Goal: Find specific page/section: Find specific page/section

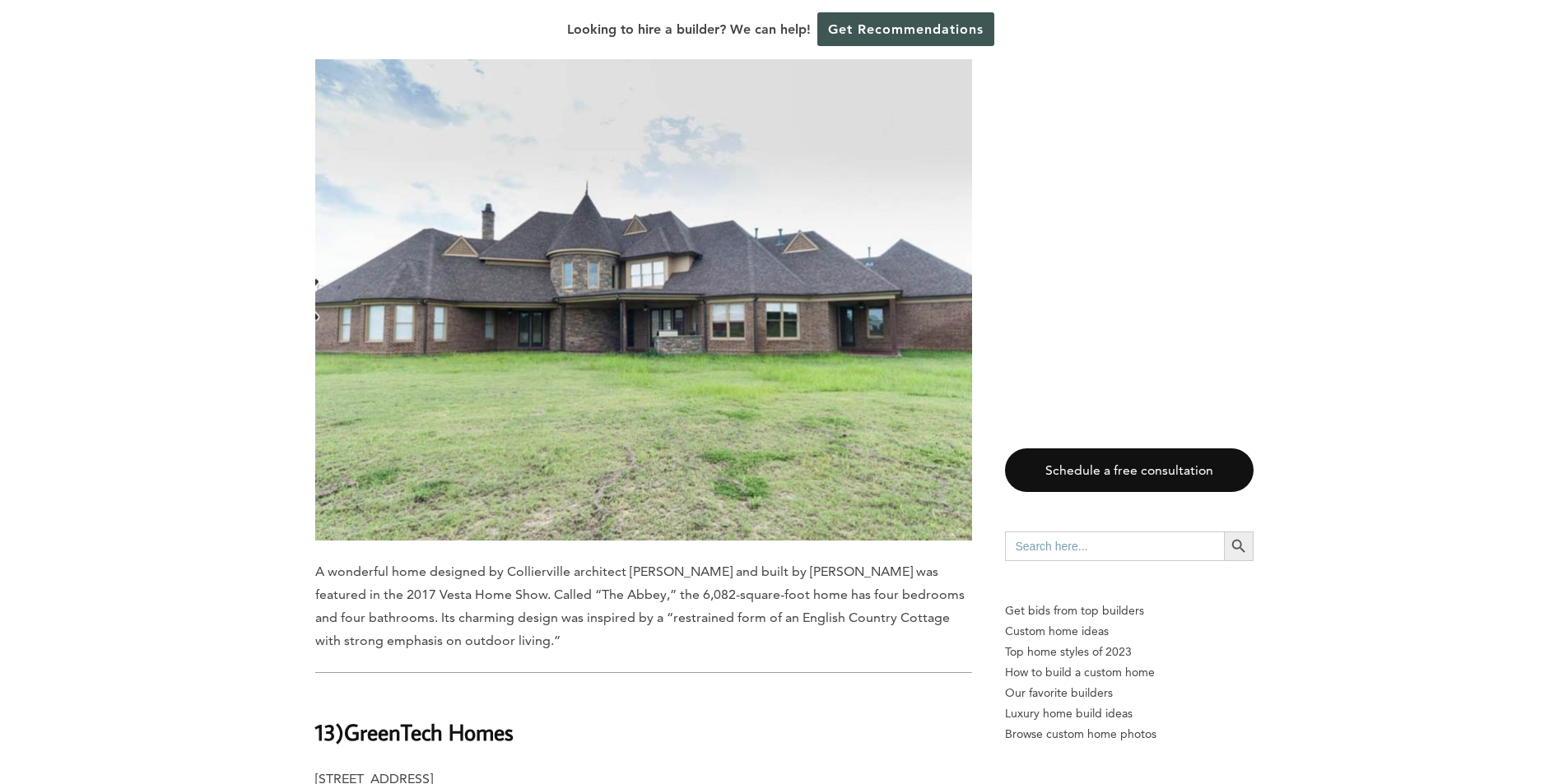
scroll to position [2413, 0]
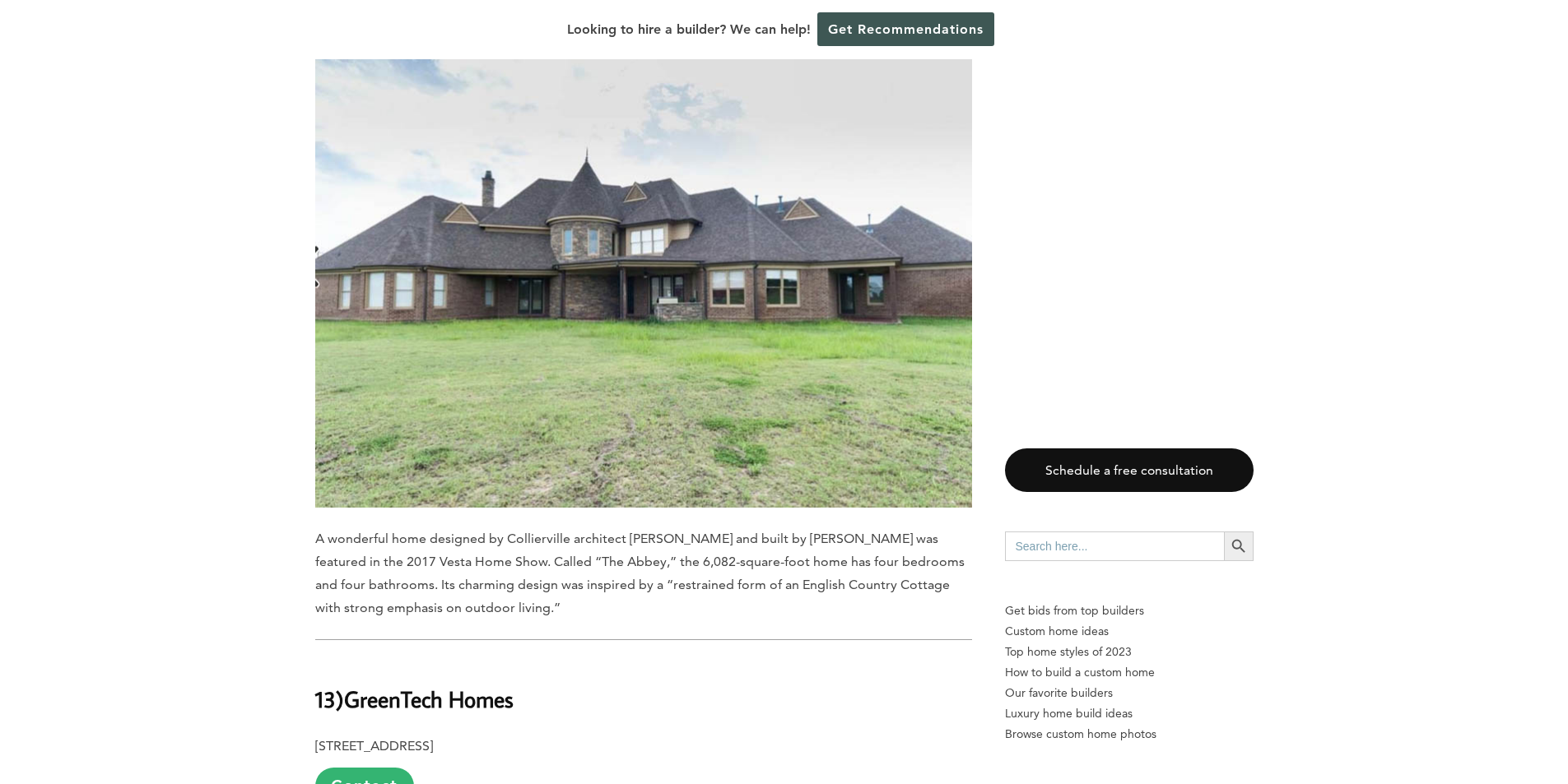
click at [715, 175] on img at bounding box center [643, 266] width 656 height 483
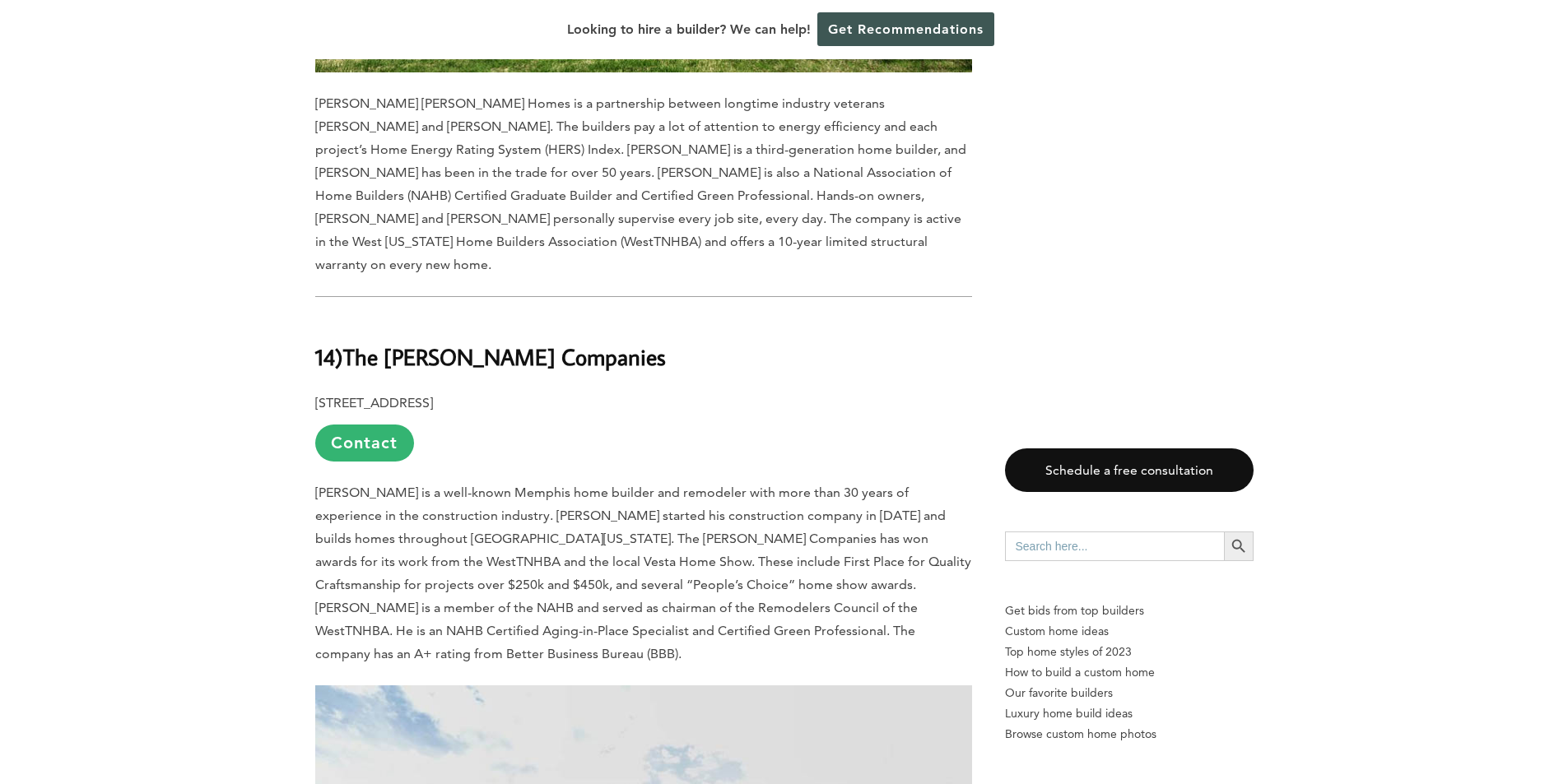
scroll to position [2249, 0]
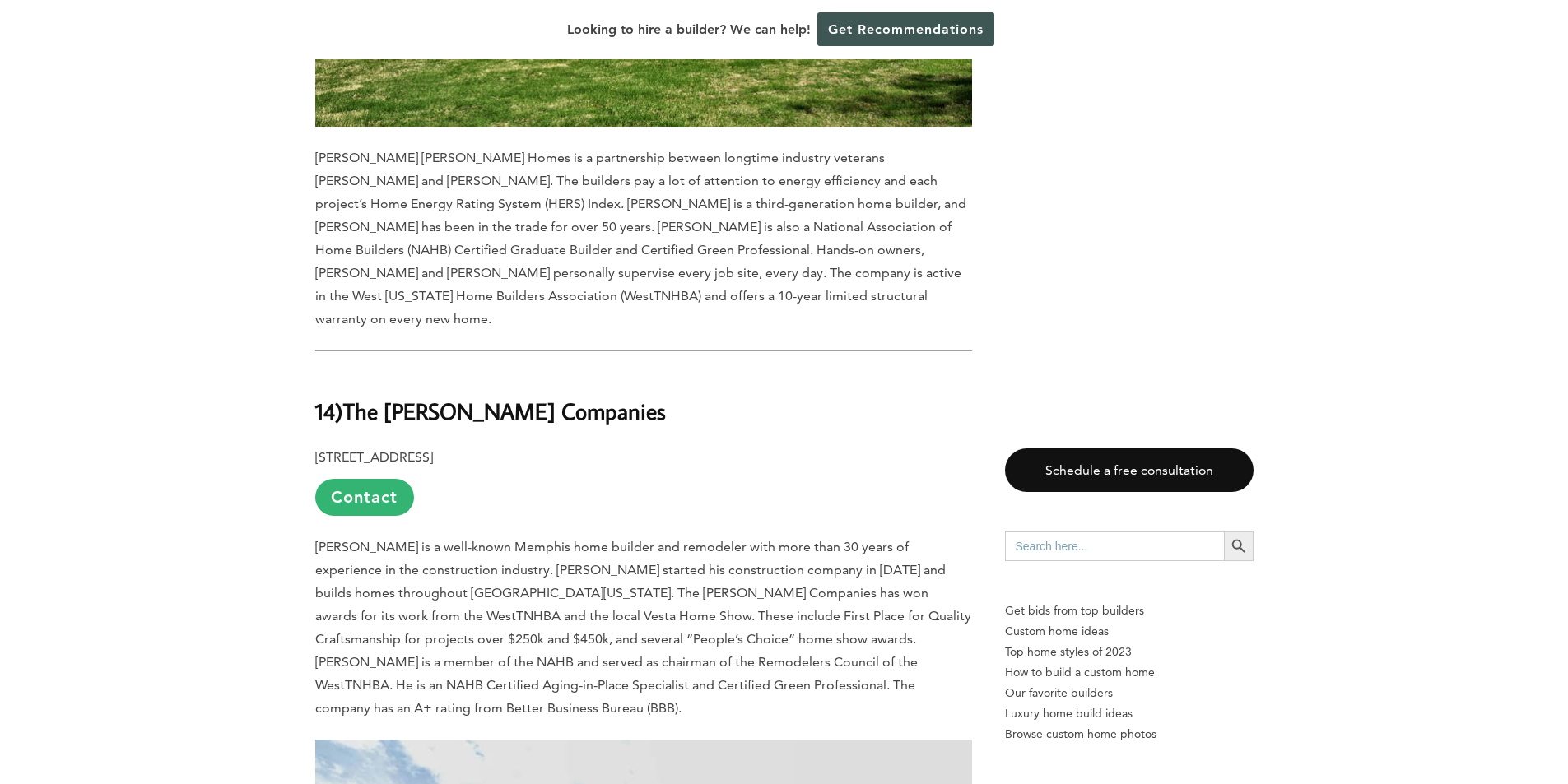
click at [595, 397] on b "The [PERSON_NAME] Companies" at bounding box center [504, 411] width 323 height 28
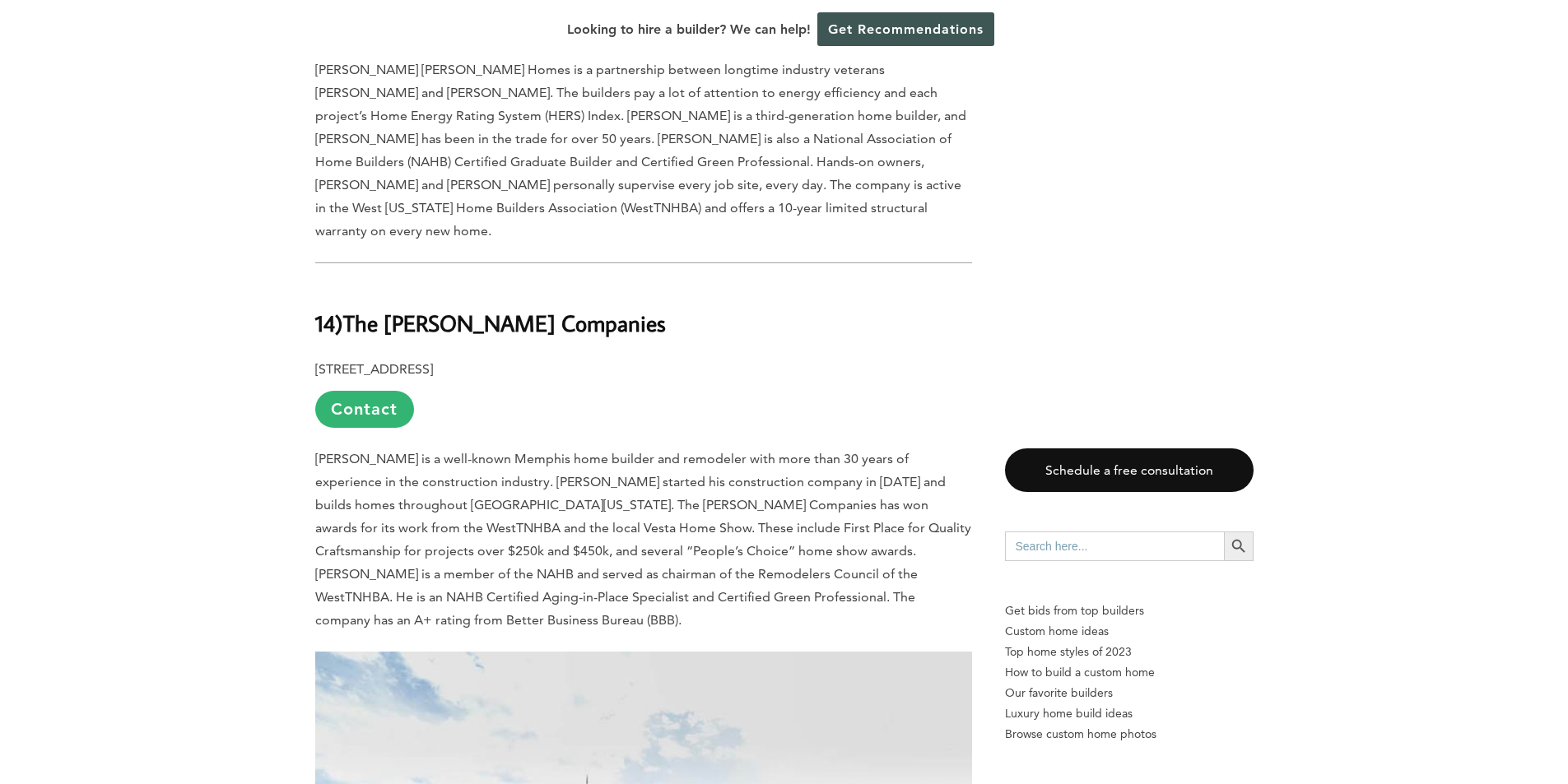
scroll to position [2315, 0]
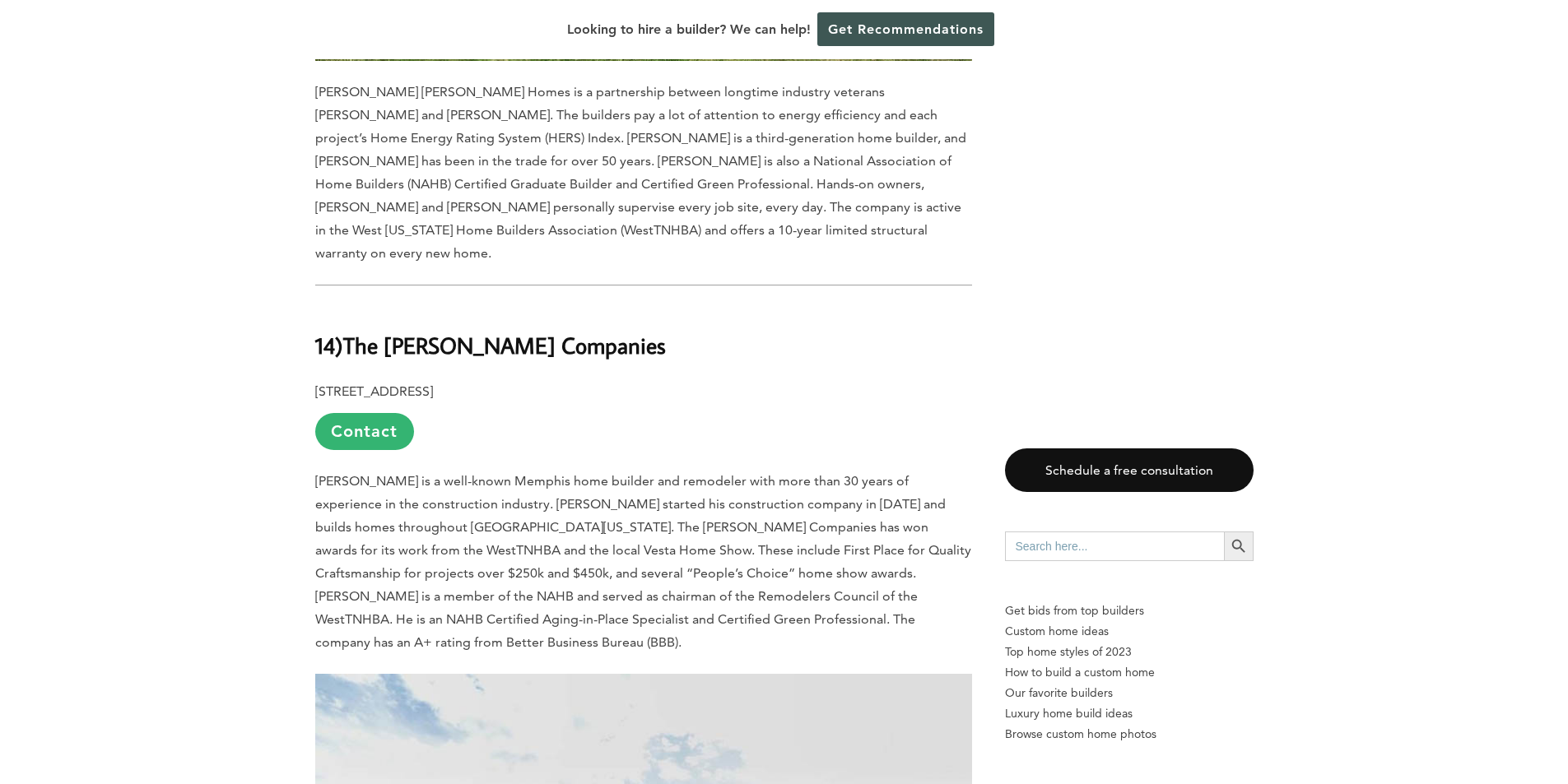
click at [359, 413] on link "Contact" at bounding box center [364, 431] width 98 height 37
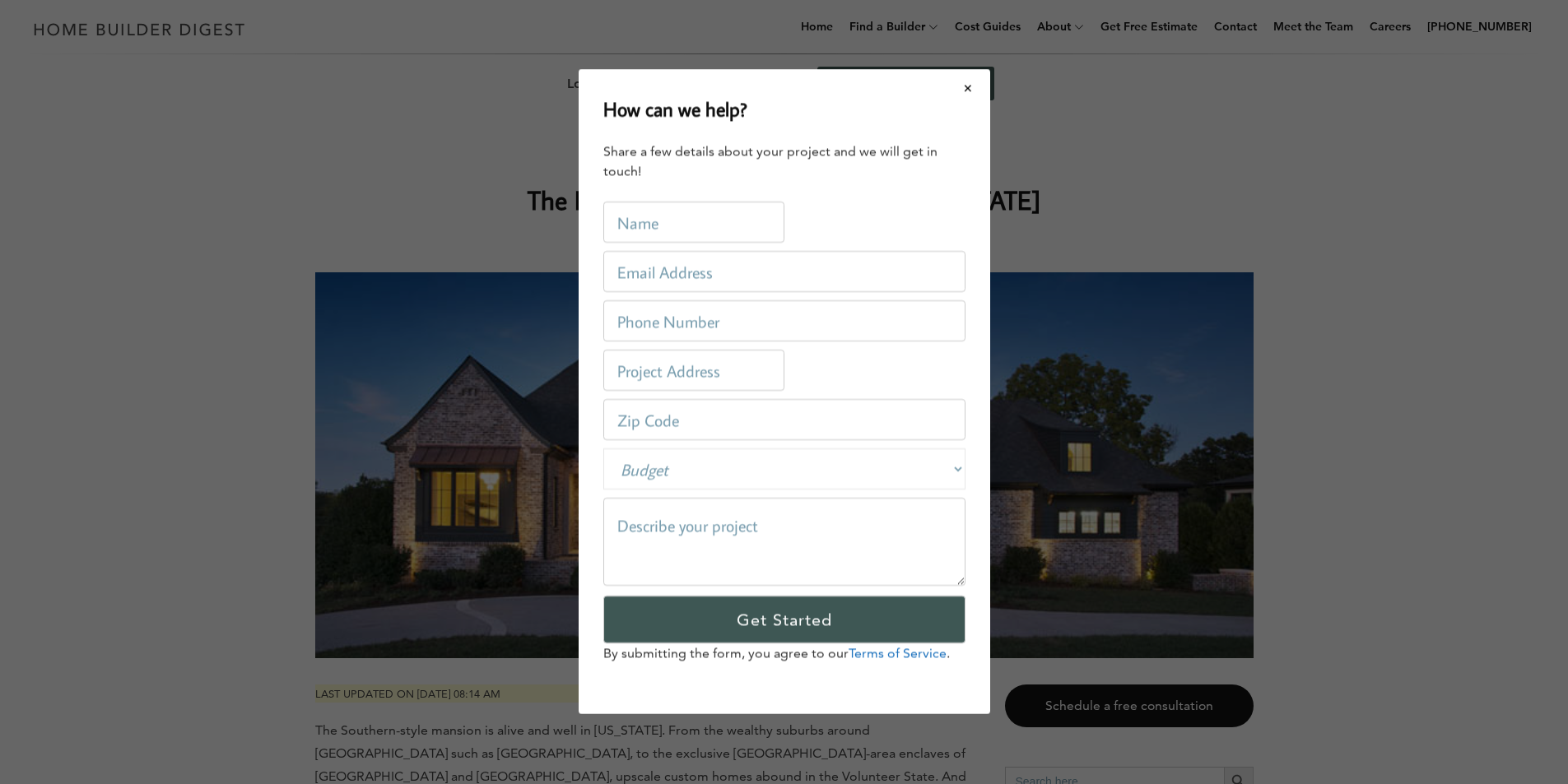
scroll to position [0, 0]
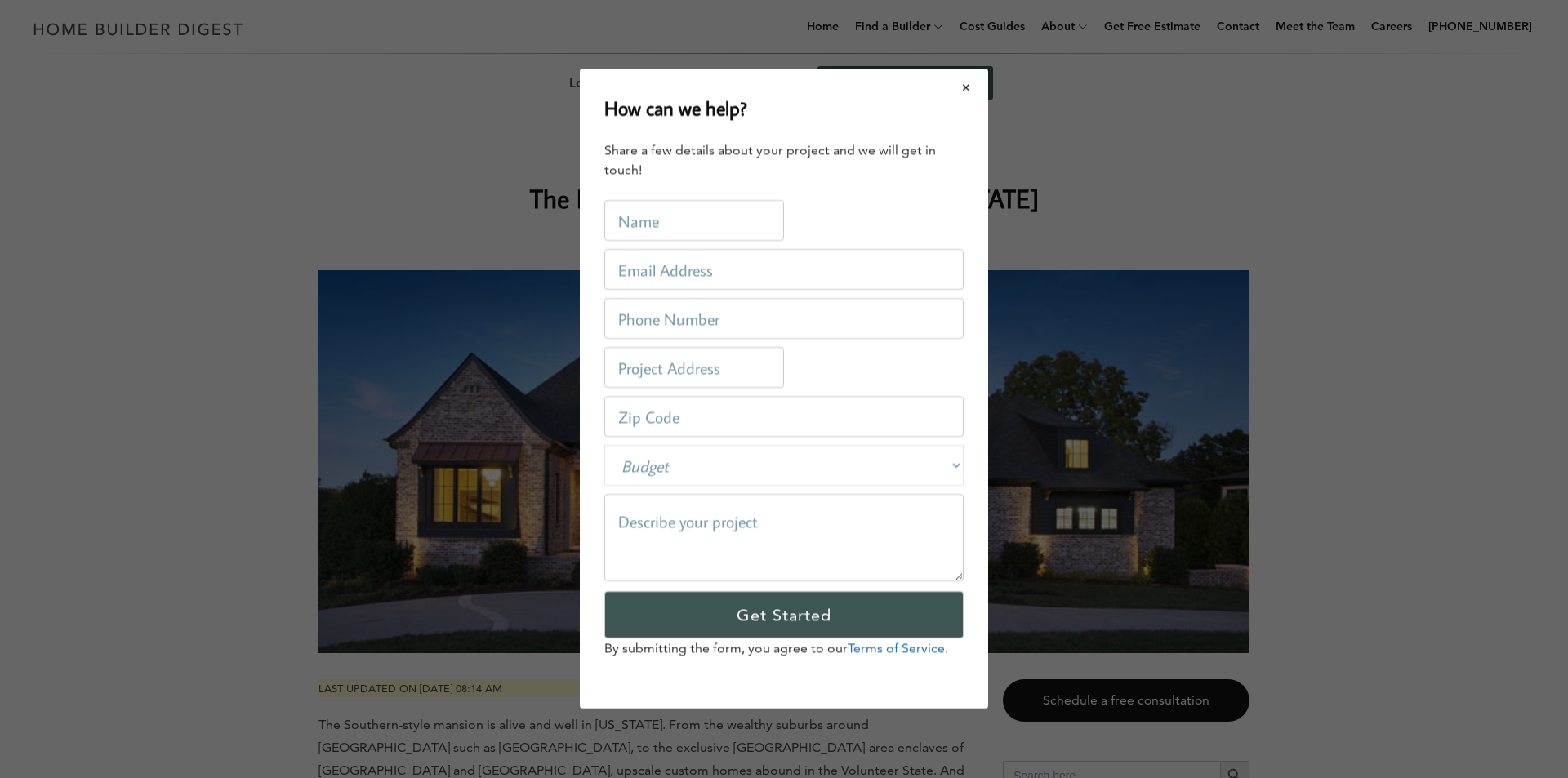
click at [964, 86] on button "Close modal" at bounding box center [966, 88] width 43 height 35
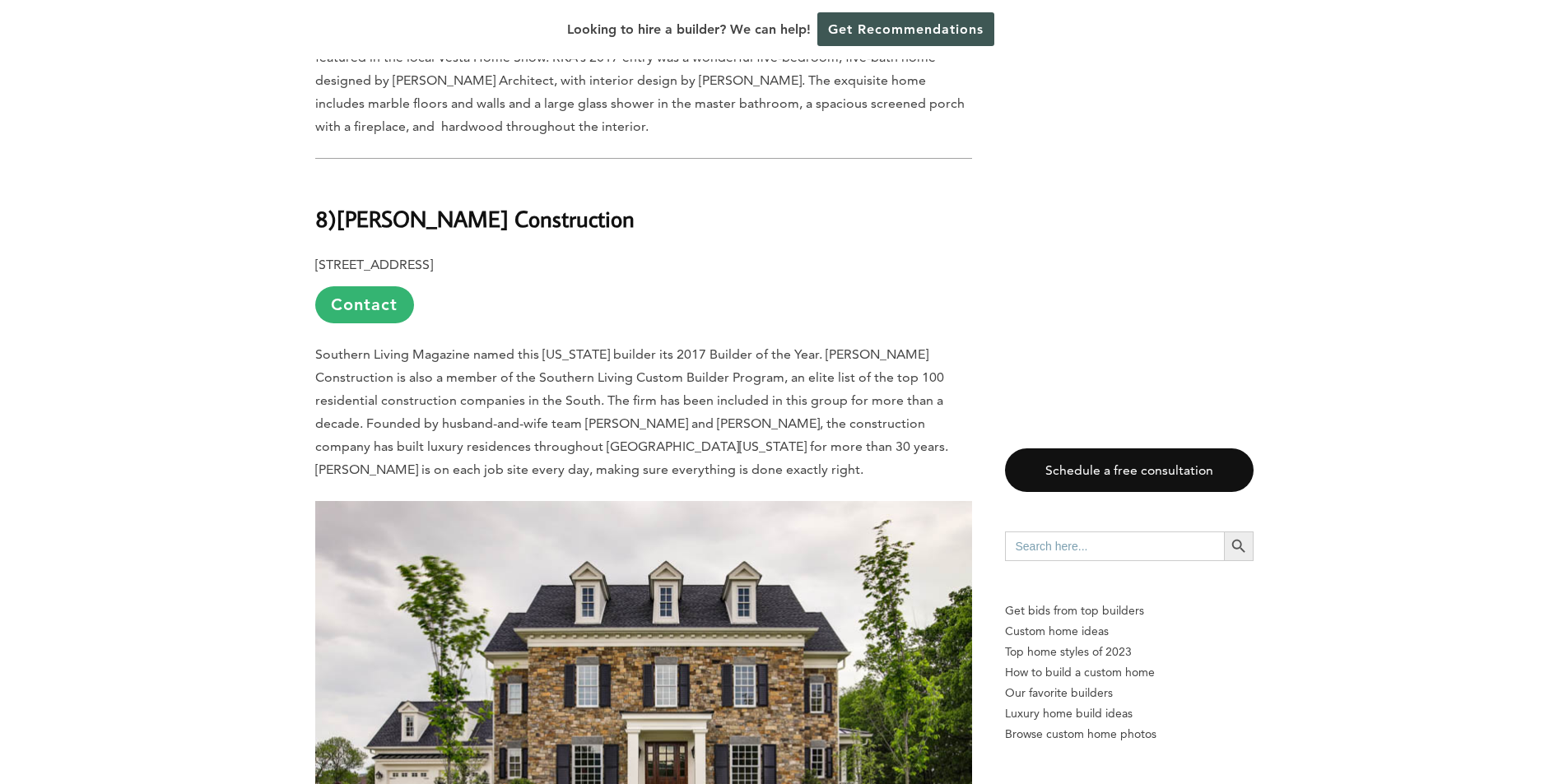
scroll to position [7876, 0]
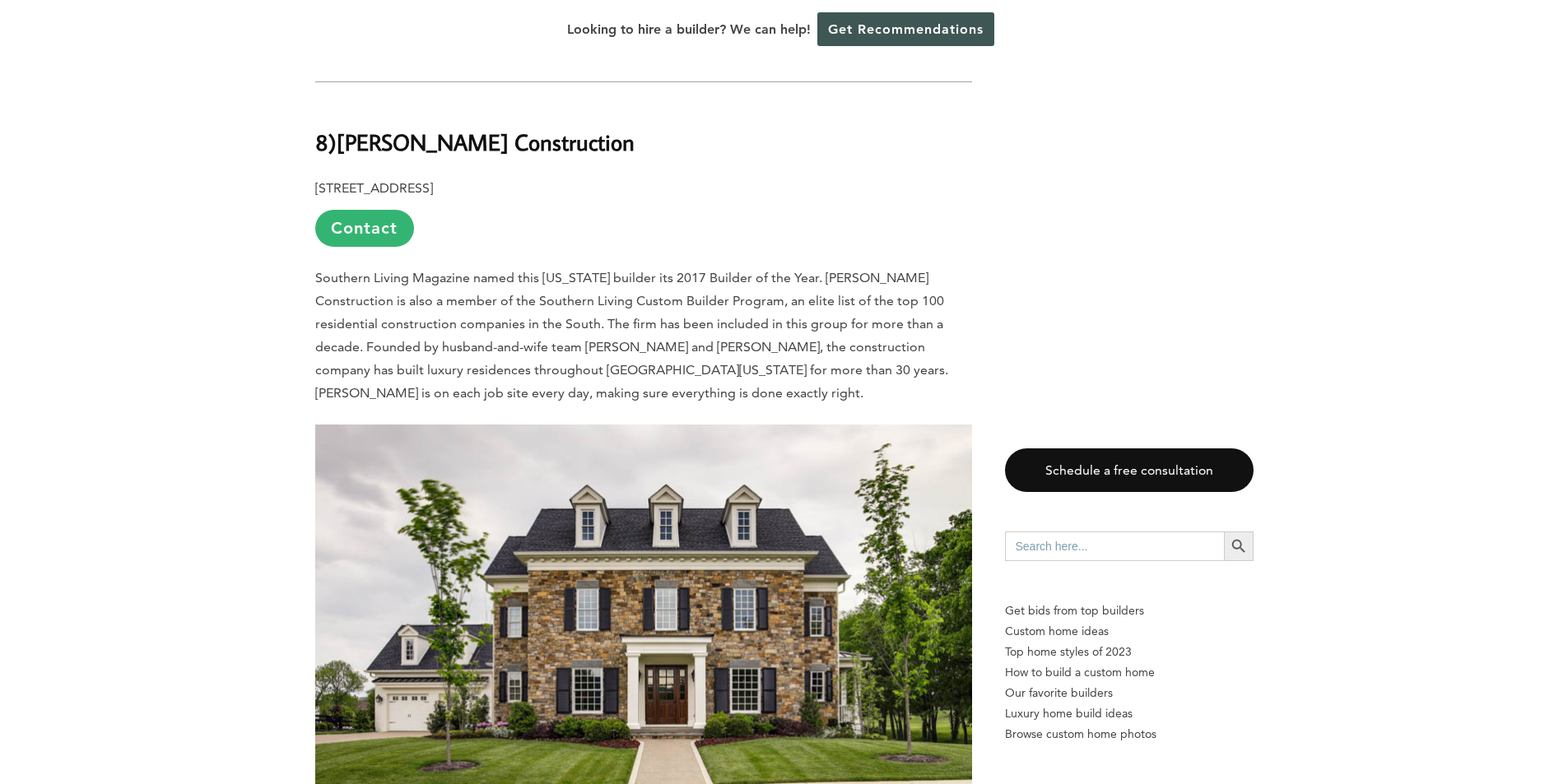
click at [774, 425] on img at bounding box center [643, 643] width 656 height 437
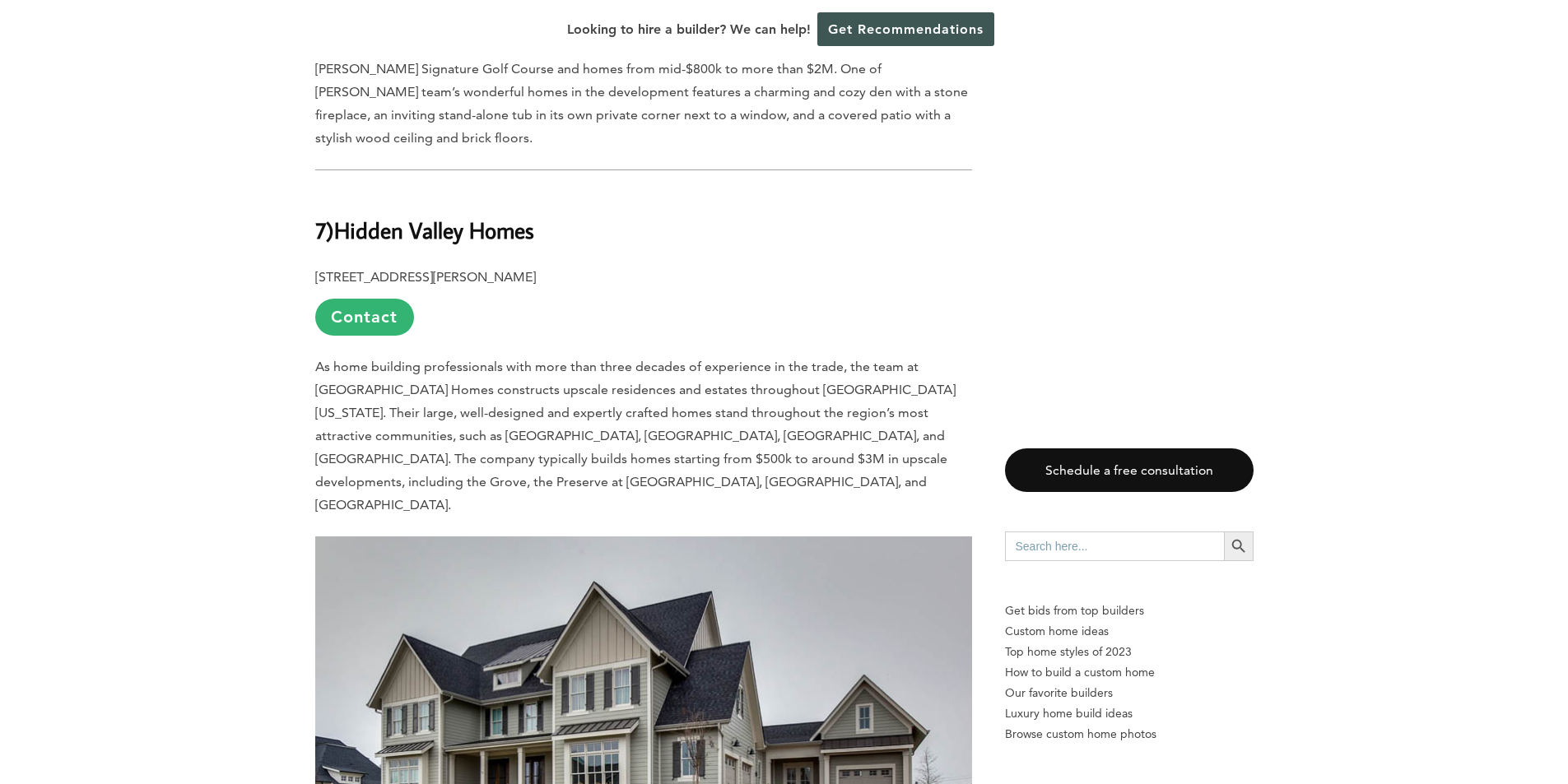
scroll to position [10300, 0]
